Goal: Find specific page/section: Find specific page/section

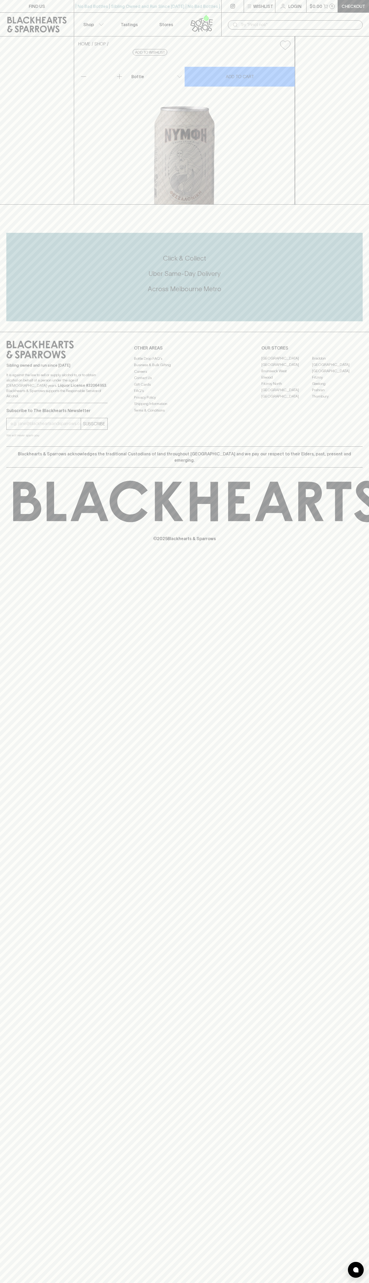
click at [239, 16] on div "​" at bounding box center [295, 25] width 148 height 24
click at [356, 702] on div "FIND US | No Bad Bottles | Sibling Owned and Run Since 2006 | No Bad Bottles | …" at bounding box center [184, 641] width 369 height 1283
click at [275, 1282] on html "FIND US | No Bad Bottles | Sibling Owned and Run Since 2006 | No Bad Bottles | …" at bounding box center [184, 641] width 369 height 1283
click at [21, 293] on h5 "Across Melbourne Metro" at bounding box center [184, 288] width 357 height 9
click at [287, 387] on link "Fitzroy North" at bounding box center [287, 384] width 51 height 6
